Goal: Information Seeking & Learning: Learn about a topic

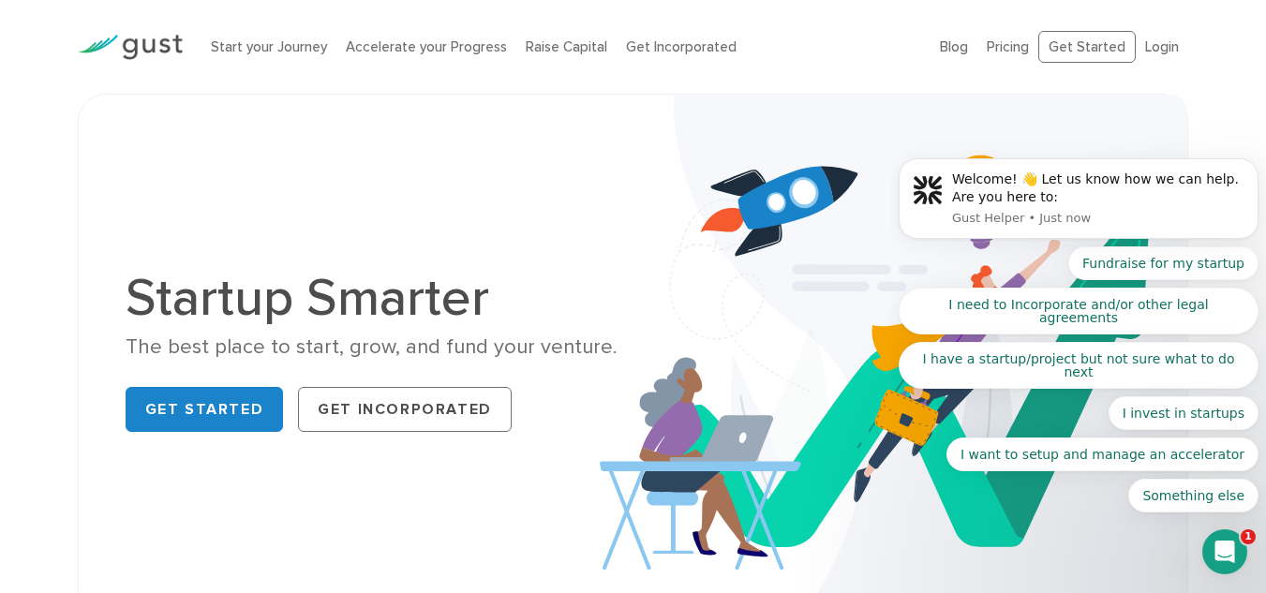
click at [644, 187] on img at bounding box center [894, 356] width 588 height 522
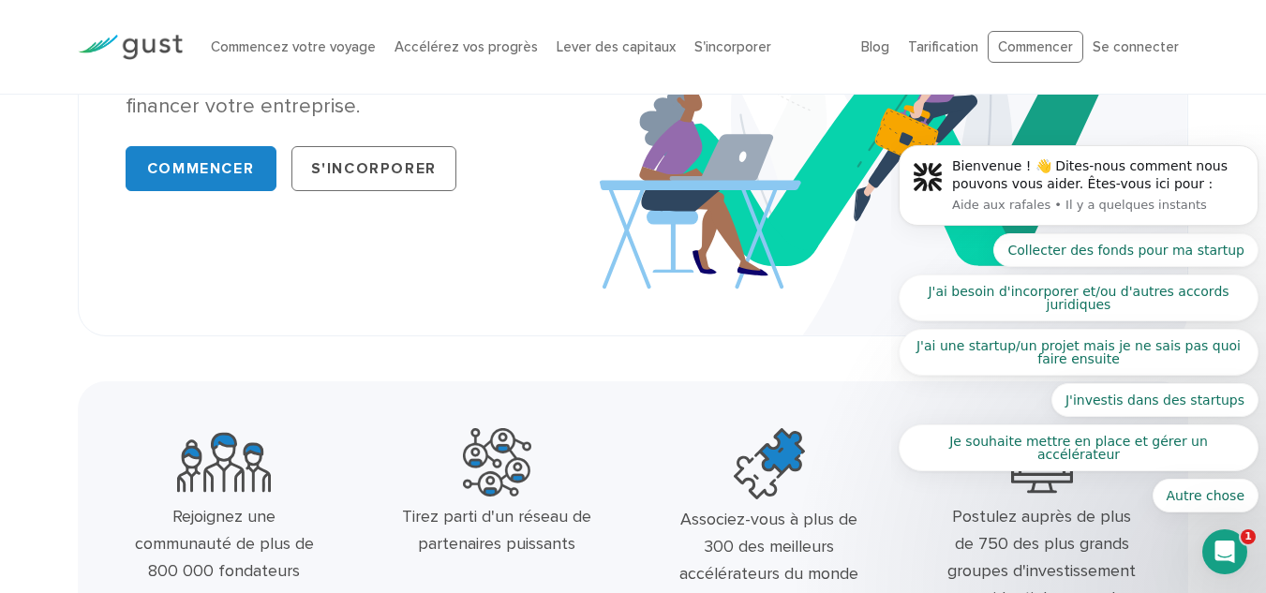
scroll to position [187, 0]
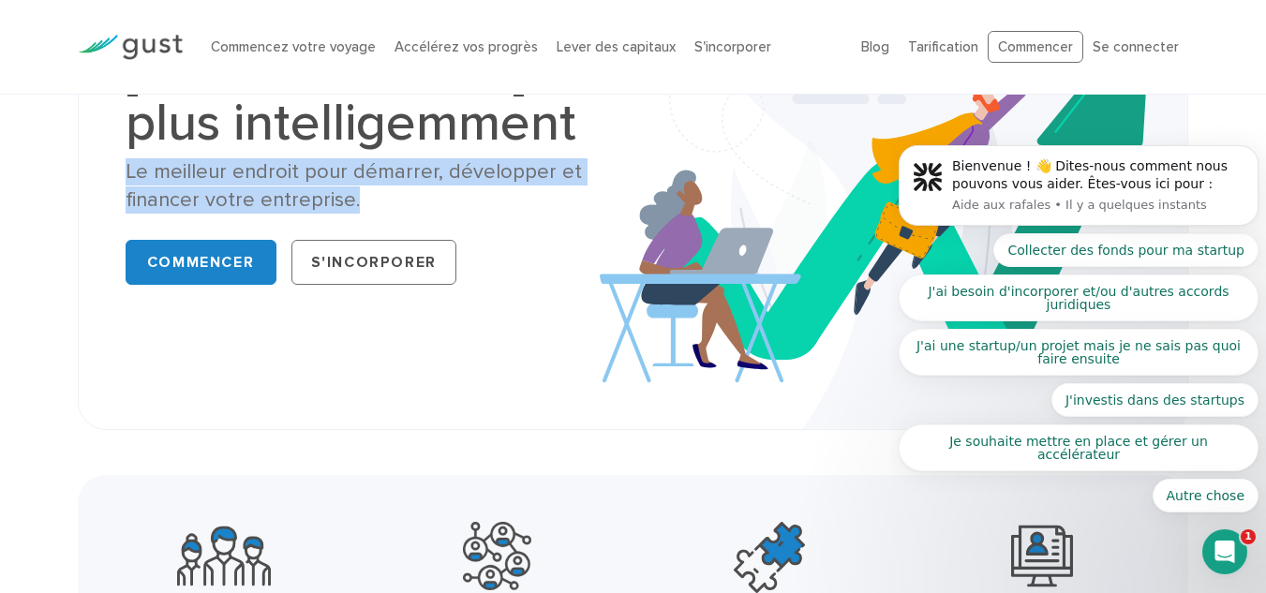
drag, startPoint x: 446, startPoint y: 211, endPoint x: 120, endPoint y: 175, distance: 328.1
click at [120, 175] on div "Démarrez plus intelligemment Le meilleur endroit pour démarrer, développer et f…" at bounding box center [373, 168] width 522 height 248
click at [101, 164] on div "Démarrez plus intelligemment Le meilleur endroit pour démarrer, développer et f…" at bounding box center [634, 168] width 1112 height 524
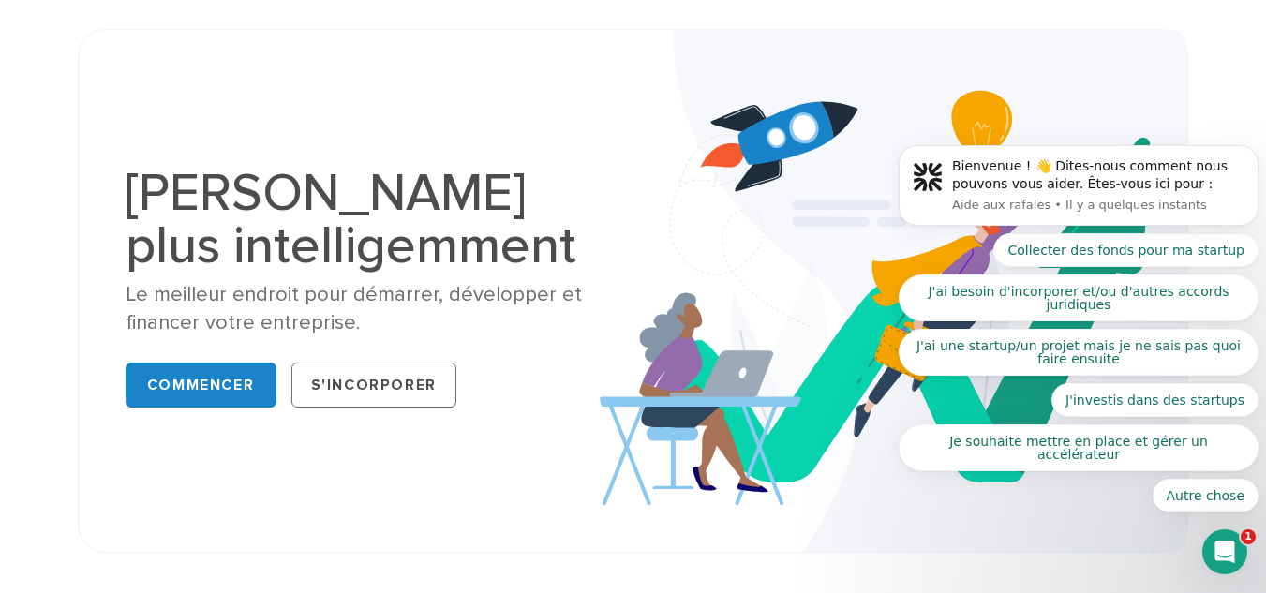
scroll to position [0, 0]
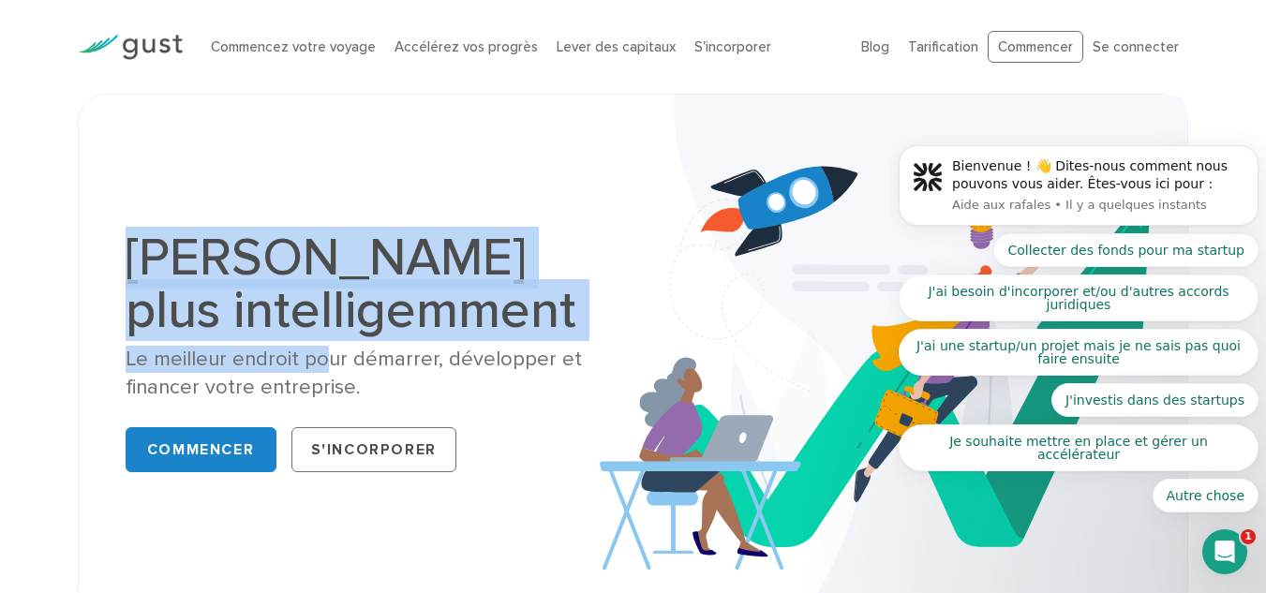
drag, startPoint x: 109, startPoint y: 260, endPoint x: 319, endPoint y: 368, distance: 236.4
click at [319, 368] on div "Démarrez plus intelligemment Le meilleur endroit pour démarrer, développer et f…" at bounding box center [634, 356] width 1112 height 524
click at [319, 368] on font "Le meilleur endroit pour démarrer, développer et financer votre entreprise." at bounding box center [354, 373] width 456 height 52
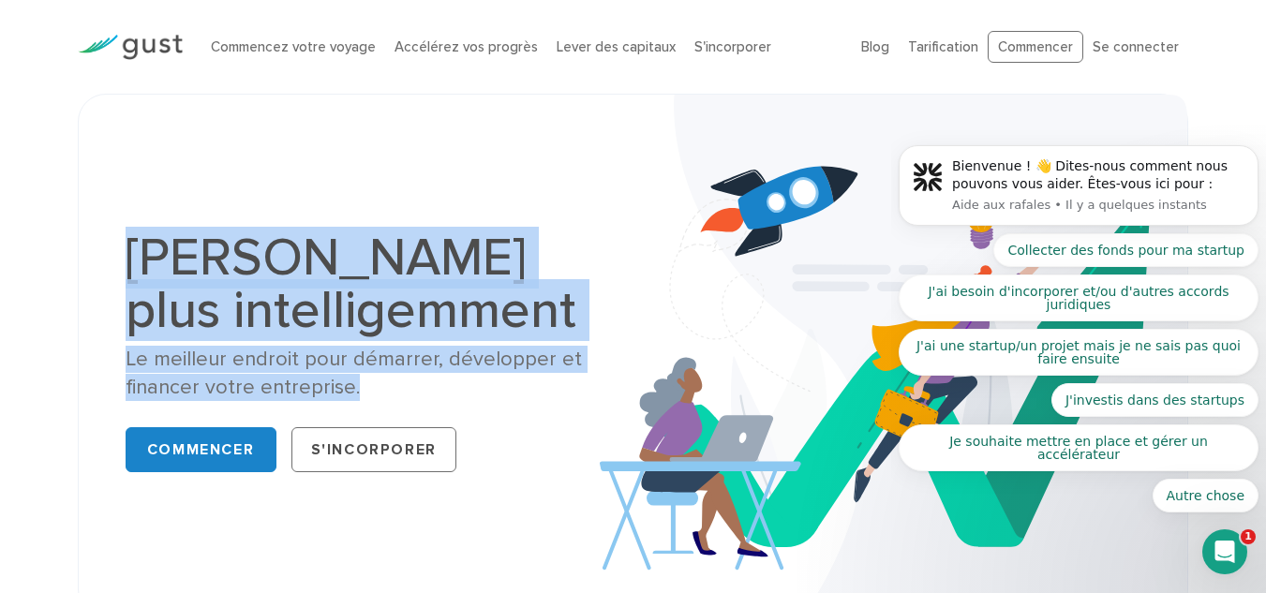
drag, startPoint x: 356, startPoint y: 389, endPoint x: 108, endPoint y: 252, distance: 283.6
click at [108, 252] on div "Démarrez plus intelligemment Le meilleur endroit pour démarrer, développer et f…" at bounding box center [634, 356] width 1112 height 524
click at [107, 251] on div "Démarrez plus intelligemment Le meilleur endroit pour démarrer, développer et f…" at bounding box center [634, 356] width 1112 height 524
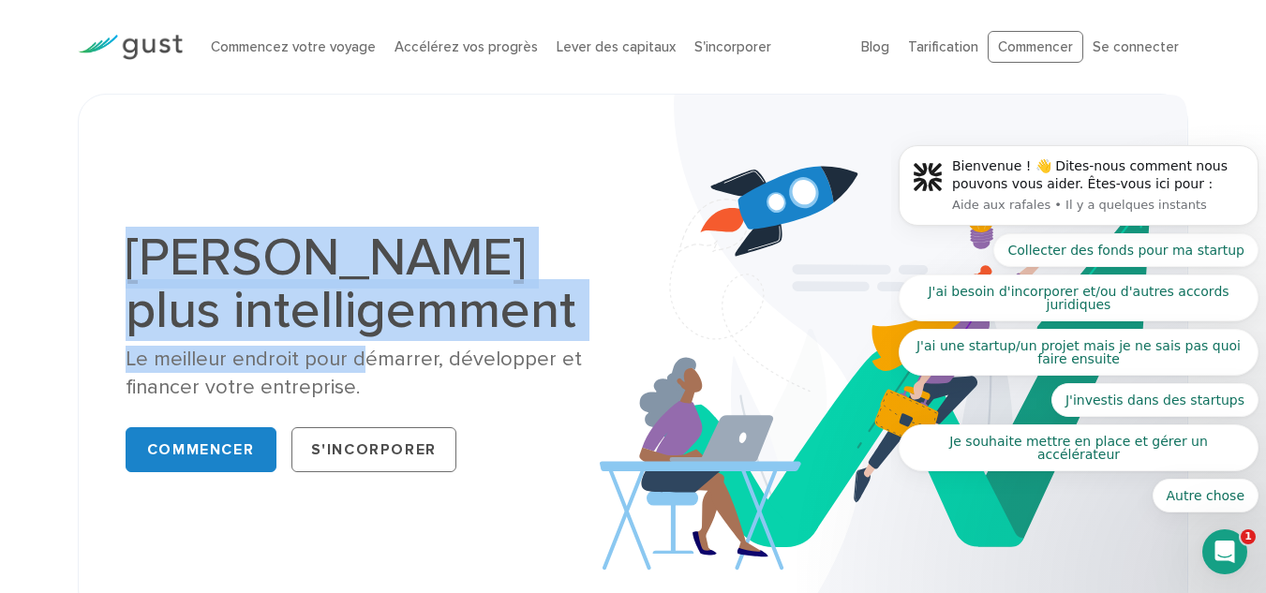
drag, startPoint x: 129, startPoint y: 251, endPoint x: 366, endPoint y: 372, distance: 266.2
click at [366, 372] on div "Démarrez plus intelligemment Le meilleur endroit pour démarrer, développer et f…" at bounding box center [373, 355] width 494 height 248
click at [366, 372] on div "Le meilleur endroit pour démarrer, développer et financer votre entreprise." at bounding box center [373, 373] width 494 height 55
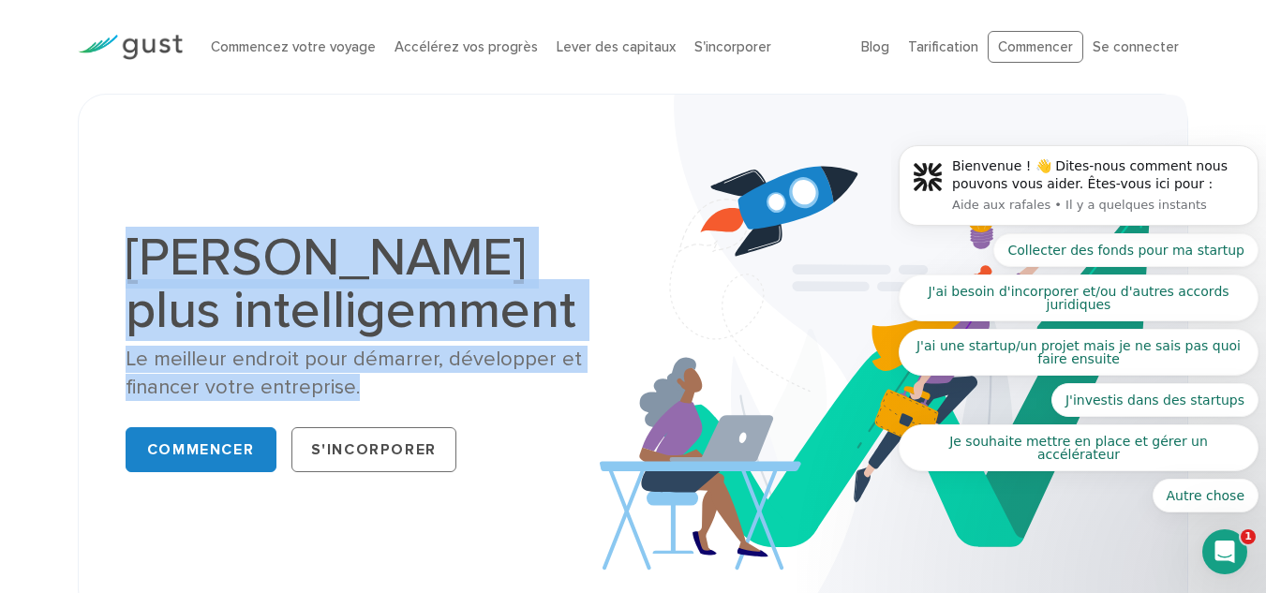
drag, startPoint x: 366, startPoint y: 383, endPoint x: 117, endPoint y: 228, distance: 293.1
click at [117, 228] on div "Démarrez plus intelligemment Le meilleur endroit pour démarrer, développer et f…" at bounding box center [634, 356] width 1044 height 428
click at [116, 227] on div "Démarrez plus intelligemment Le meilleur endroit pour démarrer, développer et f…" at bounding box center [634, 356] width 1044 height 428
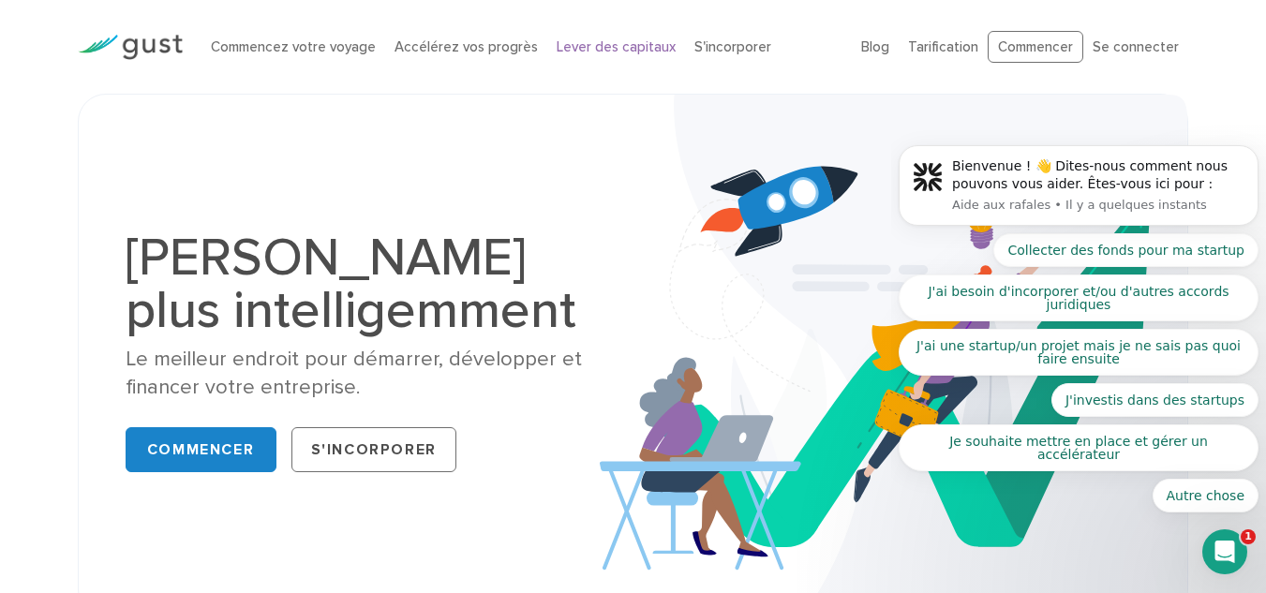
click at [590, 53] on font "Lever des capitaux" at bounding box center [616, 46] width 119 height 17
